Goal: Find specific page/section: Find specific page/section

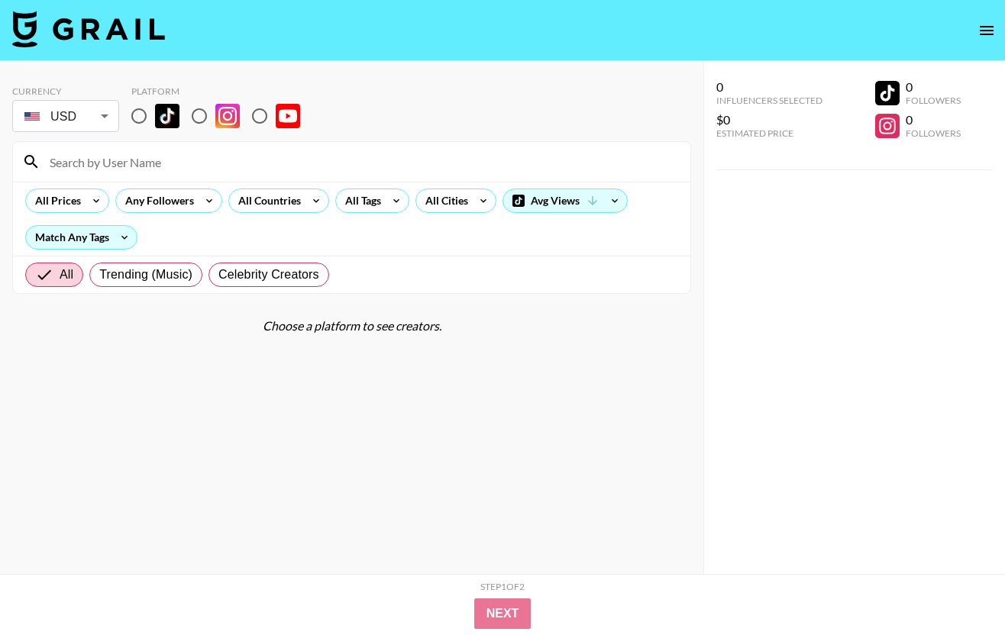
click at [982, 27] on icon "open drawer" at bounding box center [986, 30] width 18 height 18
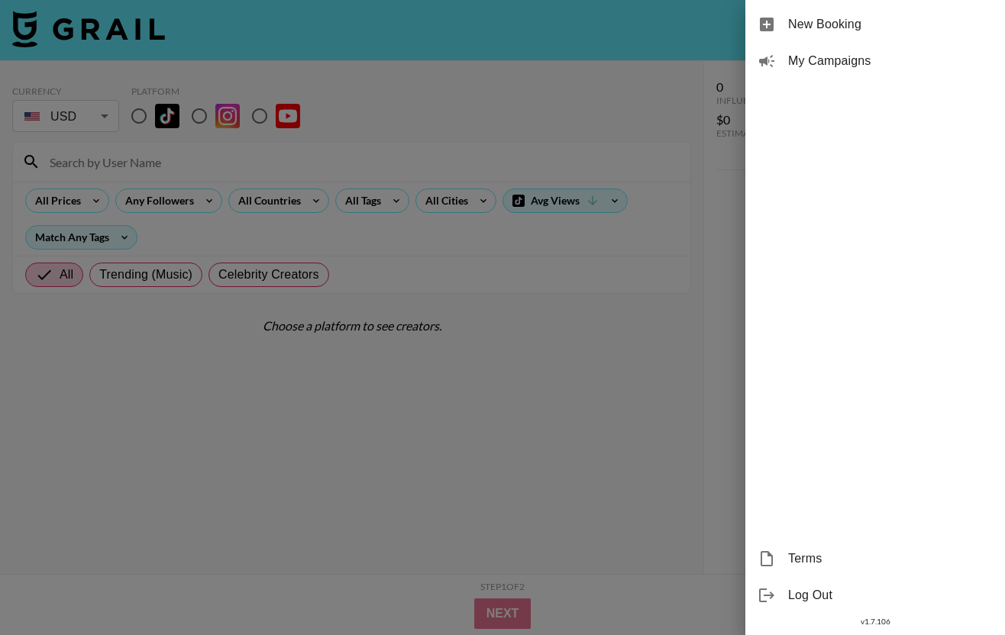
click at [809, 73] on div "My Campaigns" at bounding box center [875, 61] width 260 height 37
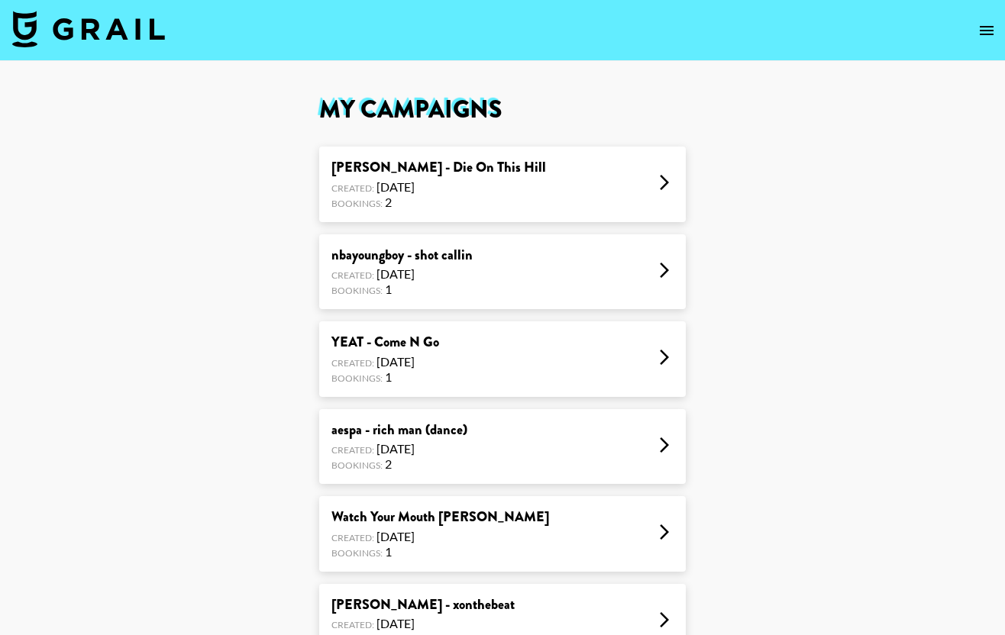
click at [457, 168] on div "[PERSON_NAME] - Die On This Hill" at bounding box center [438, 168] width 215 height 18
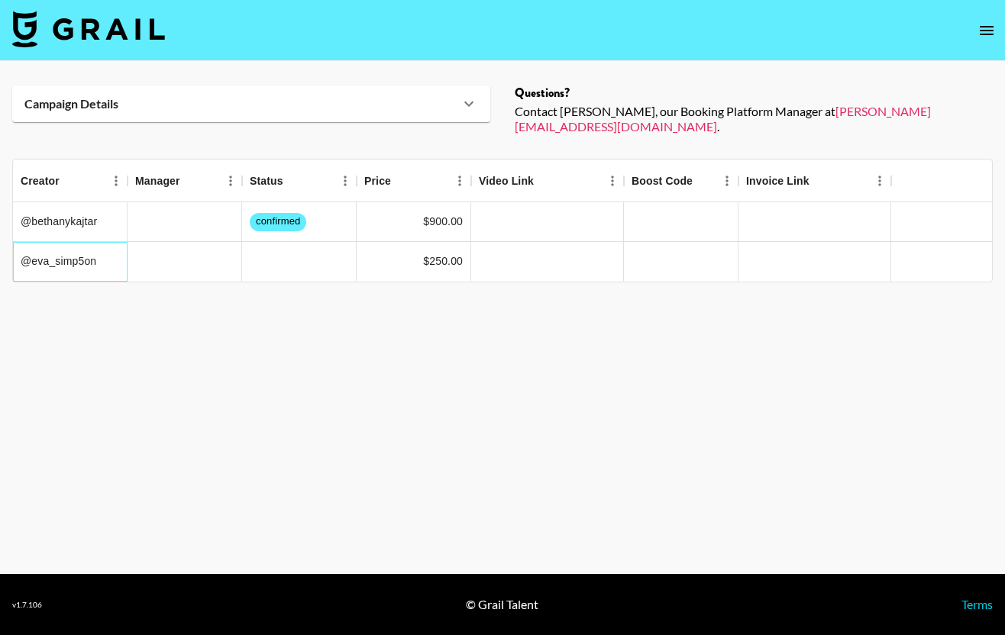
click at [97, 253] on div "@eva_simp5on" at bounding box center [70, 262] width 115 height 40
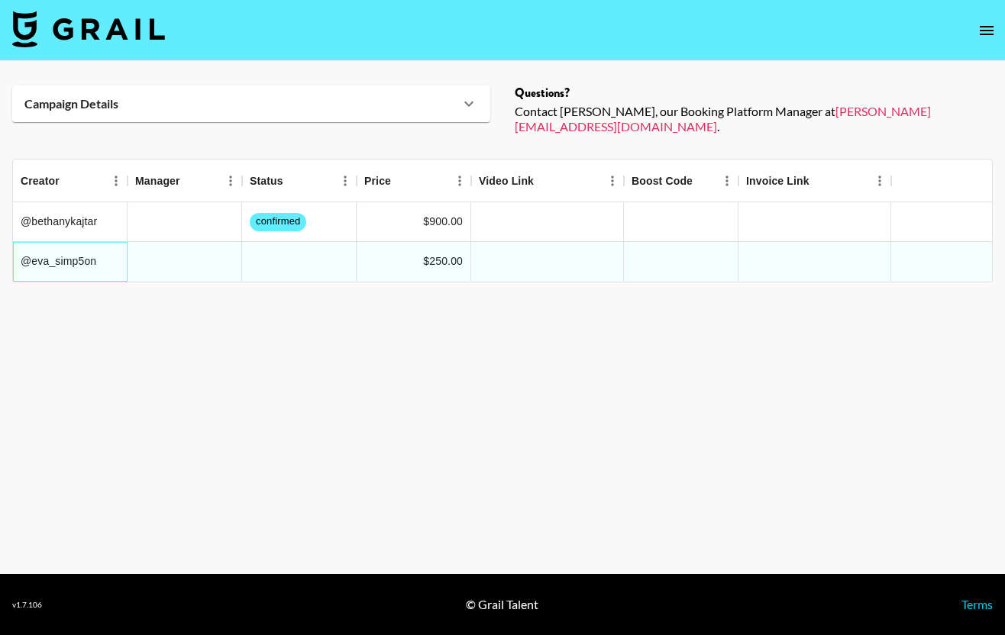
click at [66, 250] on div "@eva_simp5on" at bounding box center [70, 262] width 115 height 40
click at [45, 13] on img at bounding box center [88, 29] width 153 height 37
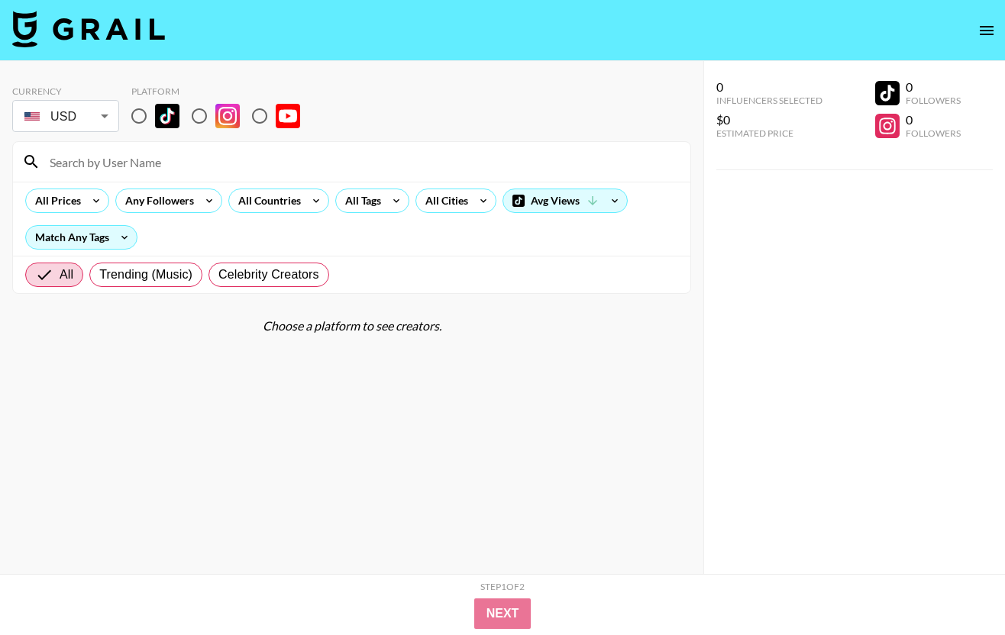
click at [147, 107] on input "radio" at bounding box center [139, 116] width 32 height 32
radio input "true"
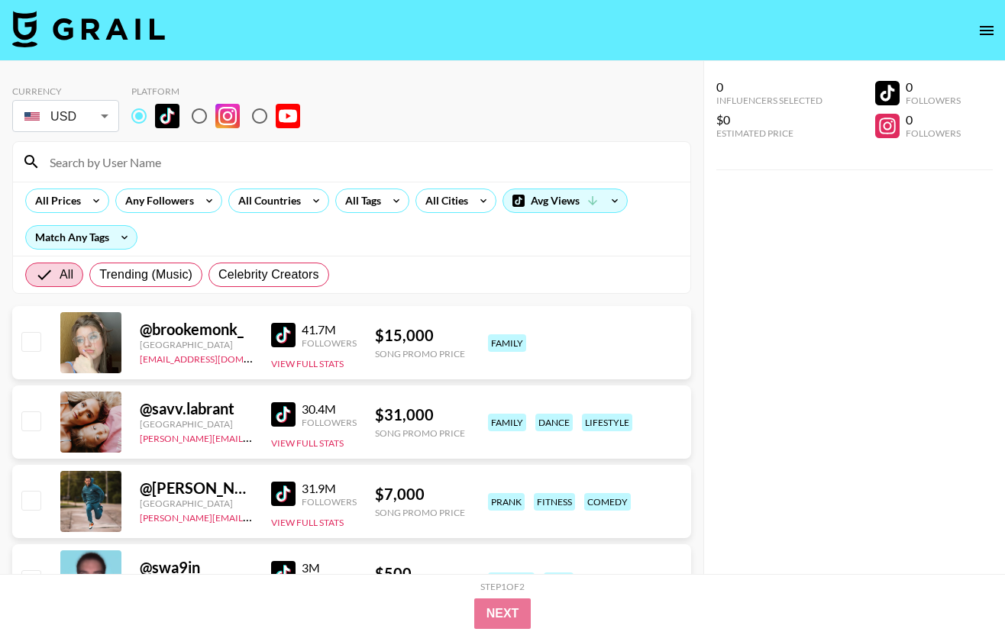
click at [139, 159] on input at bounding box center [360, 162] width 641 height 24
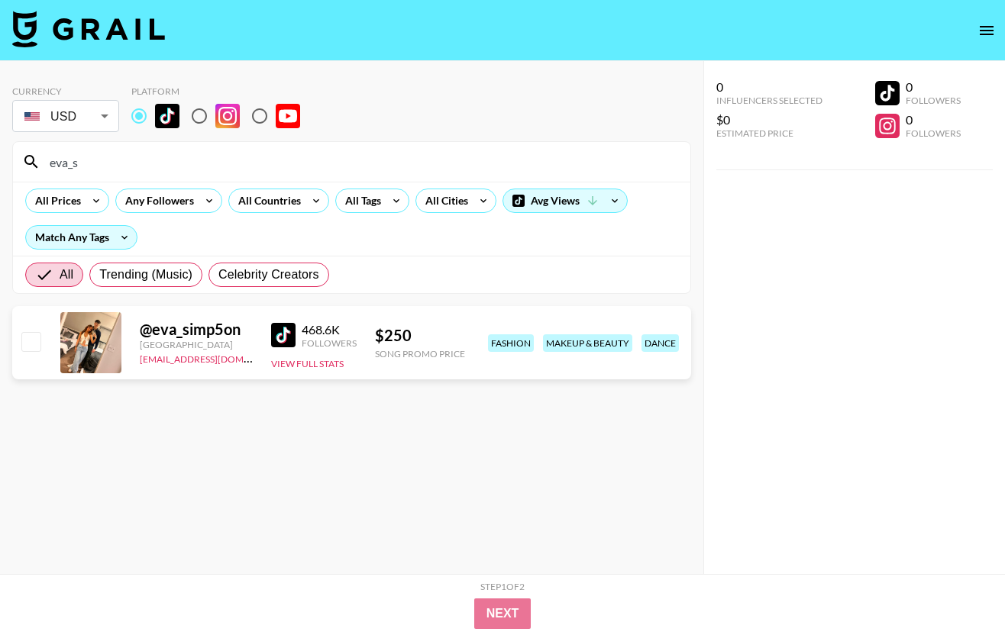
click at [112, 157] on input "eva_s" at bounding box center [360, 162] width 641 height 24
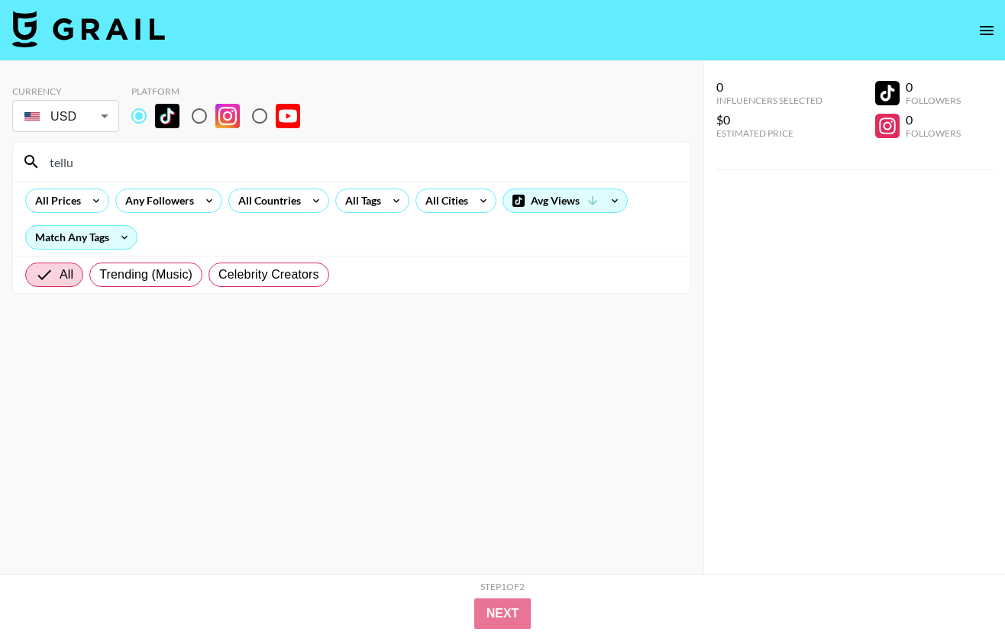
type input "tellu"
